Goal: Use online tool/utility

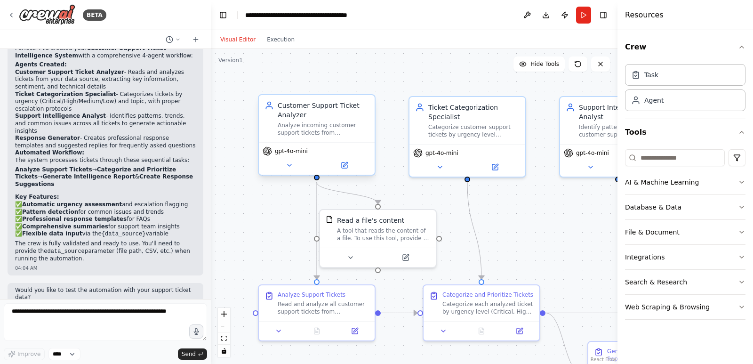
click at [333, 120] on div "Customer Support Ticket Analyzer Analyze incoming customer support tickets from…" at bounding box center [323, 119] width 91 height 36
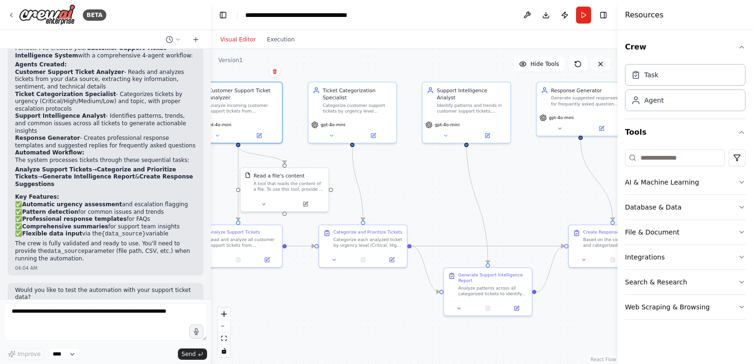
drag, startPoint x: 545, startPoint y: 214, endPoint x: 421, endPoint y: 181, distance: 128.7
click at [421, 181] on div ".deletable-edge-delete-btn { width: 20px; height: 20px; border: 0px solid #ffff…" at bounding box center [414, 206] width 406 height 315
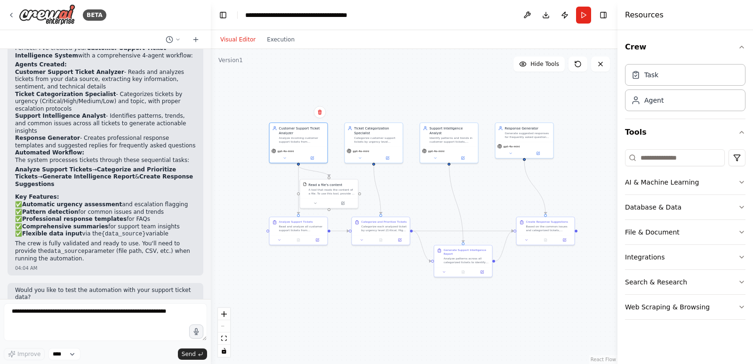
drag, startPoint x: 428, startPoint y: 178, endPoint x: 427, endPoint y: 186, distance: 7.6
click at [427, 186] on div ".deletable-edge-delete-btn { width: 20px; height: 20px; border: 0px solid #ffff…" at bounding box center [414, 206] width 406 height 315
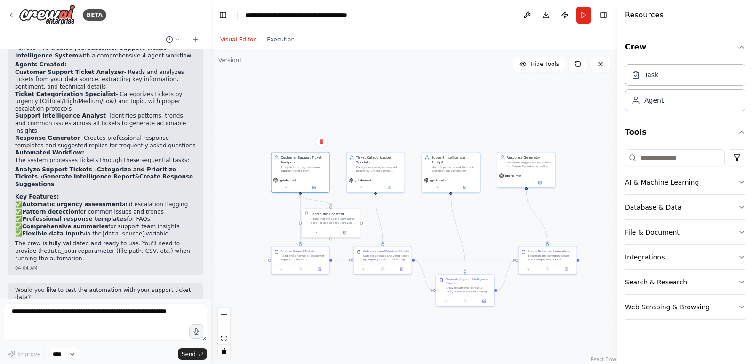
drag, startPoint x: 424, startPoint y: 190, endPoint x: 425, endPoint y: 220, distance: 29.7
click at [425, 220] on div ".deletable-edge-delete-btn { width: 20px; height: 20px; border: 0px solid #ffff…" at bounding box center [414, 206] width 406 height 315
click at [578, 18] on button "Run" at bounding box center [583, 15] width 15 height 17
click at [584, 16] on button "Run" at bounding box center [583, 15] width 15 height 17
